Goal: Navigation & Orientation: Find specific page/section

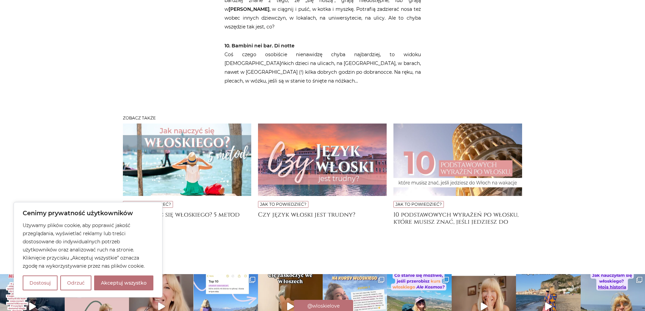
scroll to position [1411, 0]
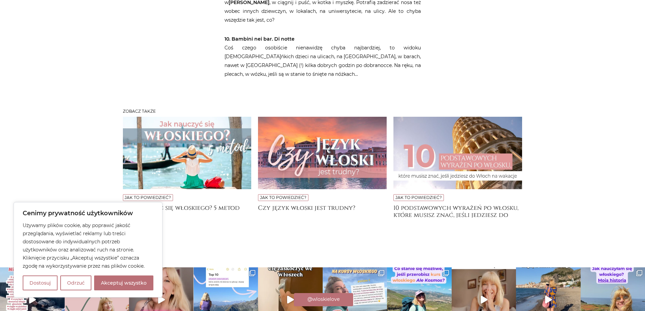
click at [203, 117] on img at bounding box center [187, 153] width 129 height 73
click at [197, 205] on h4 "Jak nauczyć się włoskiego? 5 metod" at bounding box center [187, 212] width 129 height 14
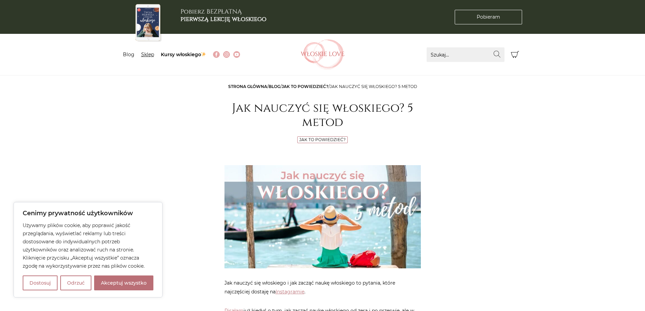
click at [148, 55] on link "Sklep" at bounding box center [147, 54] width 13 height 6
click at [146, 54] on link "Sklep" at bounding box center [147, 54] width 13 height 6
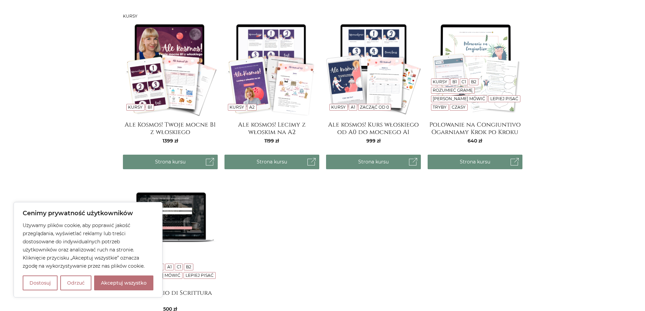
scroll to position [542, 0]
